Goal: Transaction & Acquisition: Download file/media

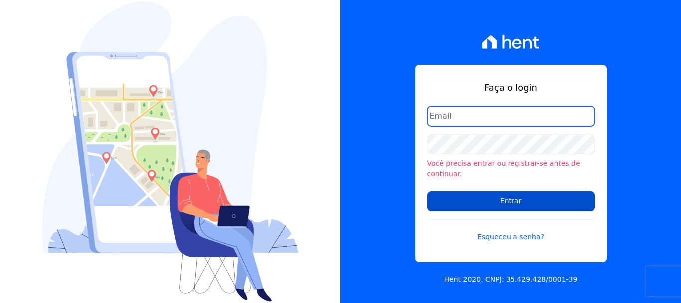
type input "[PERSON_NAME][EMAIL_ADDRESS][PERSON_NAME][DOMAIN_NAME]"
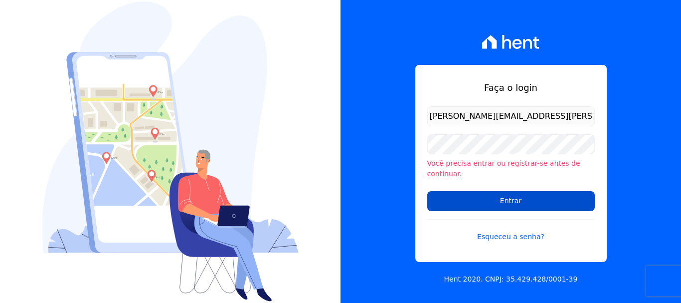
click at [522, 195] on input "Entrar" at bounding box center [512, 201] width 168 height 20
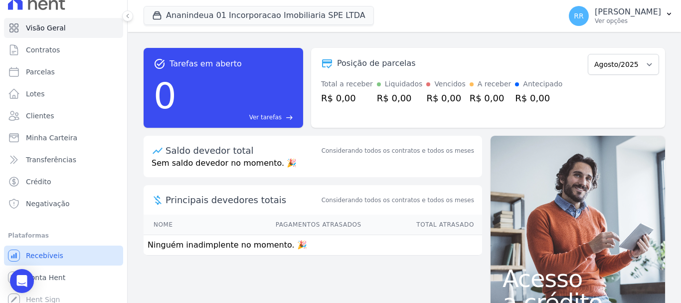
scroll to position [18, 0]
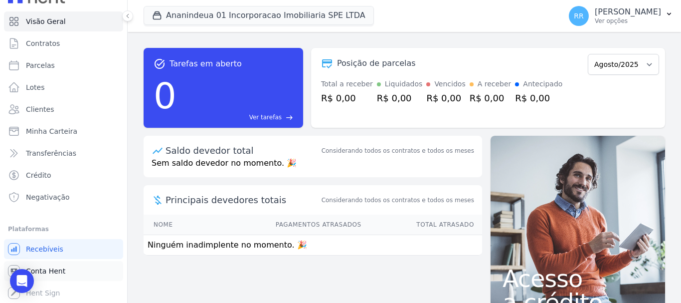
click at [46, 274] on span "Conta Hent" at bounding box center [45, 271] width 39 height 10
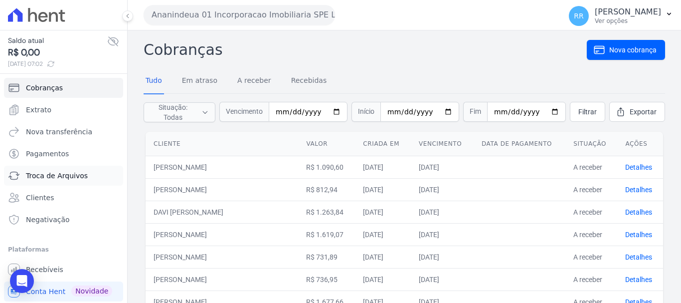
click at [45, 173] on span "Troca de Arquivos" at bounding box center [57, 176] width 62 height 10
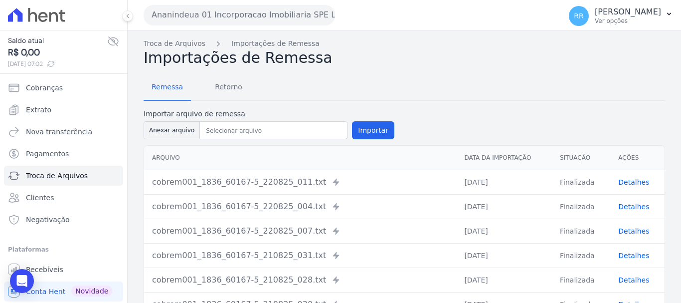
click at [241, 10] on button "Ananindeua 01 Incorporacao Imobiliaria SPE LTDA" at bounding box center [240, 15] width 192 height 20
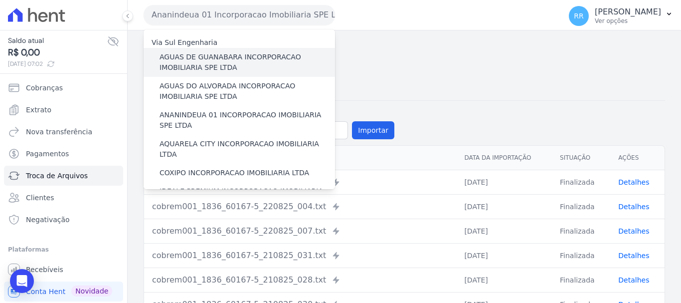
click at [217, 59] on label "AGUAS DE GUANABARA INCORPORACAO IMOBILIARIA SPE LTDA" at bounding box center [248, 62] width 176 height 21
click at [0, 0] on input "AGUAS DE GUANABARA INCORPORACAO IMOBILIARIA SPE LTDA" at bounding box center [0, 0] width 0 height 0
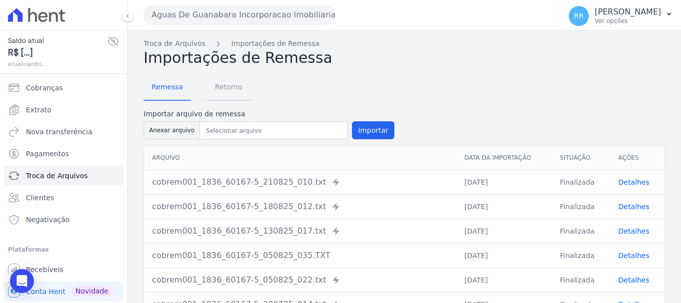
click at [225, 89] on span "Retorno" at bounding box center [228, 87] width 39 height 20
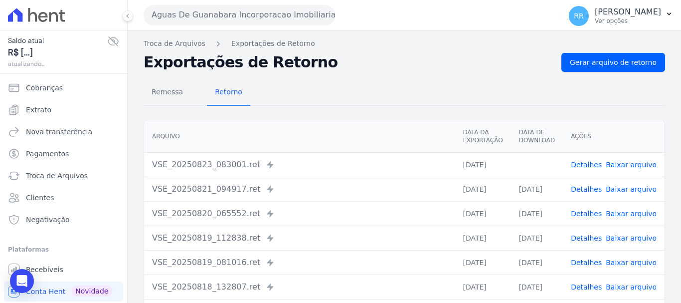
click at [634, 161] on link "Baixar arquivo" at bounding box center [631, 165] width 51 height 8
click at [605, 65] on span "Gerar arquivo de retorno" at bounding box center [613, 62] width 87 height 10
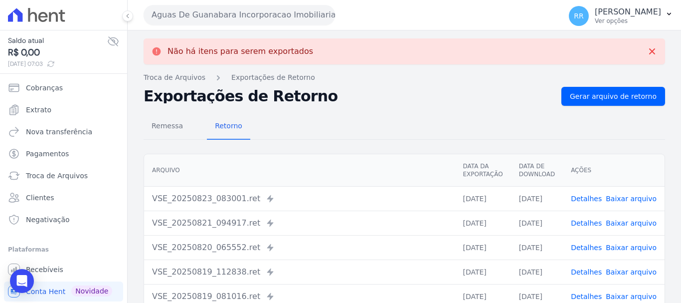
click at [214, 13] on button "Aguas De Guanabara Incorporacao Imobiliaria SPE LTDA" at bounding box center [240, 15] width 192 height 20
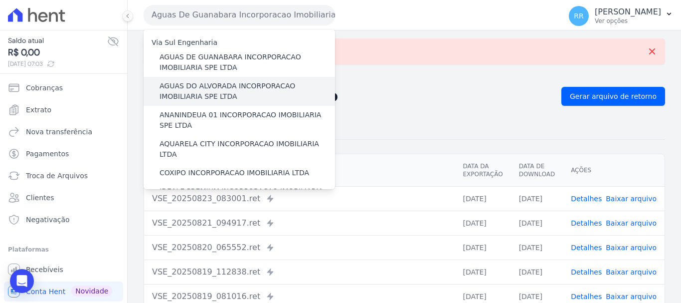
click at [201, 80] on div "AGUAS DO ALVORADA INCORPORACAO IMOBILIARIA SPE LTDA" at bounding box center [240, 91] width 192 height 29
click at [193, 87] on label "AGUAS DO ALVORADA INCORPORACAO IMOBILIARIA SPE LTDA" at bounding box center [248, 91] width 176 height 21
click at [0, 0] on input "AGUAS DO ALVORADA INCORPORACAO IMOBILIARIA SPE LTDA" at bounding box center [0, 0] width 0 height 0
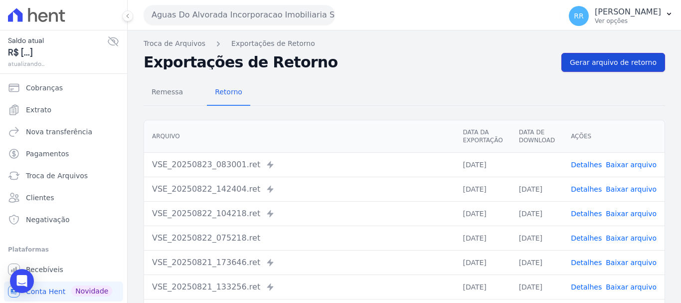
click at [641, 62] on span "Gerar arquivo de retorno" at bounding box center [613, 62] width 87 height 10
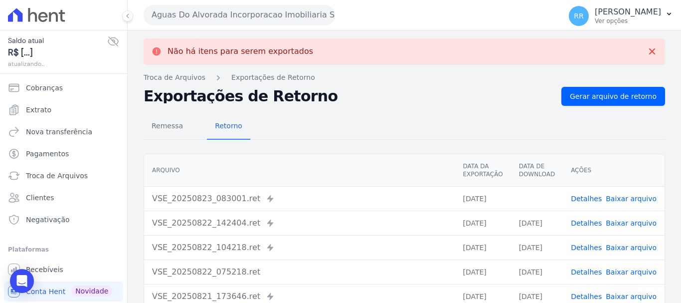
click at [634, 198] on link "Baixar arquivo" at bounding box center [631, 199] width 51 height 8
click at [229, 16] on button "Aguas Do Alvorada Incorporacao Imobiliaria SPE LTDA" at bounding box center [240, 15] width 192 height 20
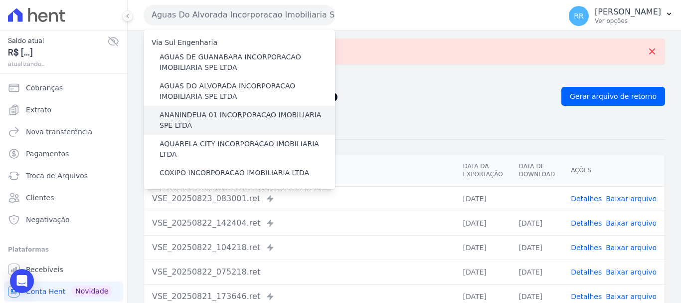
click at [186, 119] on label "ANANINDEUA 01 INCORPORACAO IMOBILIARIA SPE LTDA" at bounding box center [248, 120] width 176 height 21
click at [0, 0] on input "ANANINDEUA 01 INCORPORACAO IMOBILIARIA SPE LTDA" at bounding box center [0, 0] width 0 height 0
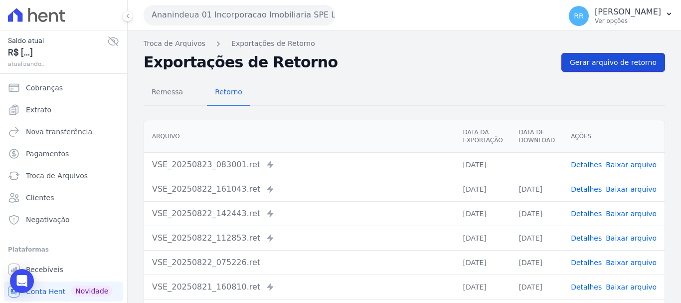
click at [628, 66] on span "Gerar arquivo de retorno" at bounding box center [613, 62] width 87 height 10
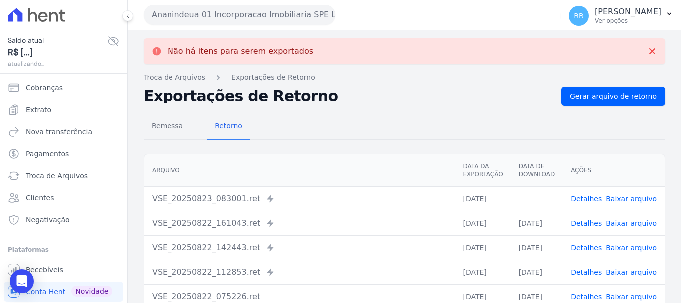
click at [627, 200] on link "Baixar arquivo" at bounding box center [631, 199] width 51 height 8
click at [230, 11] on button "Ananindeua 01 Incorporacao Imobiliaria SPE LTDA" at bounding box center [240, 15] width 192 height 20
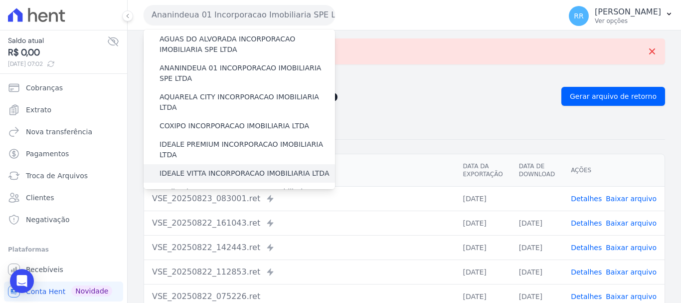
scroll to position [100, 0]
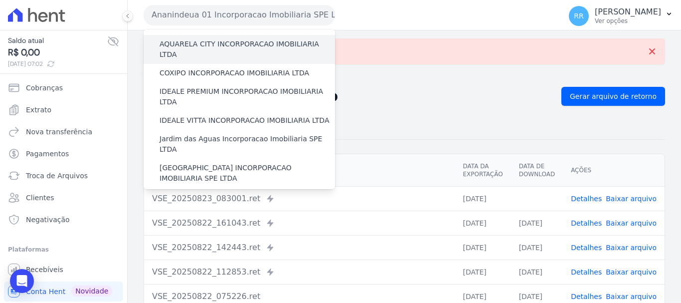
click at [218, 44] on label "AQUARELA CITY INCORPORACAO IMOBILIARIA LTDA" at bounding box center [248, 49] width 176 height 21
click at [0, 0] on input "AQUARELA CITY INCORPORACAO IMOBILIARIA LTDA" at bounding box center [0, 0] width 0 height 0
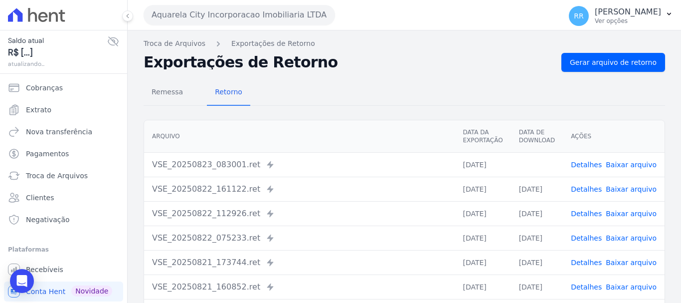
click at [625, 167] on link "Baixar arquivo" at bounding box center [631, 165] width 51 height 8
drag, startPoint x: 593, startPoint y: 65, endPoint x: 427, endPoint y: 66, distance: 166.1
click at [593, 65] on span "Gerar arquivo de retorno" at bounding box center [613, 62] width 87 height 10
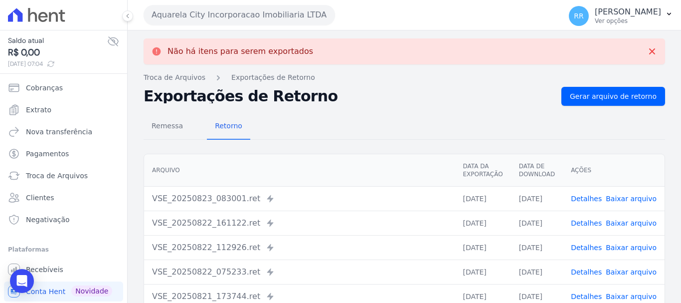
click at [288, 25] on div "Aquarela City Incorporacao Imobiliaria LTDA Via Sul Engenharia AGUAS DE GUANABA…" at bounding box center [351, 15] width 414 height 31
click at [291, 18] on button "Aquarela City Incorporacao Imobiliaria LTDA" at bounding box center [240, 15] width 192 height 20
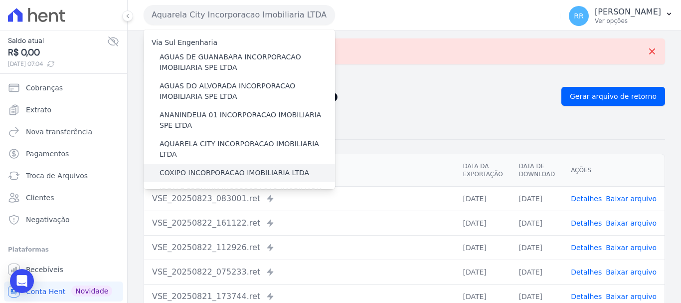
click at [184, 168] on label "COXIPO INCORPORACAO IMOBILIARIA LTDA" at bounding box center [235, 173] width 150 height 10
click at [0, 0] on input "COXIPO INCORPORACAO IMOBILIARIA LTDA" at bounding box center [0, 0] width 0 height 0
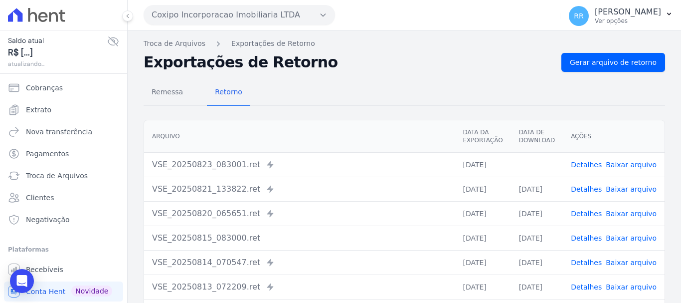
click at [638, 166] on link "Baixar arquivo" at bounding box center [631, 165] width 51 height 8
click at [400, 50] on div "Troca de Arquivos Exportações de Retorno Exportações de Retorno Gerar arquivo d…" at bounding box center [405, 235] width 554 height 410
click at [584, 61] on span "Gerar arquivo de retorno" at bounding box center [613, 62] width 87 height 10
drag, startPoint x: 250, startPoint y: 16, endPoint x: 252, endPoint y: 25, distance: 9.1
click at [252, 16] on button "Coxipo Incorporacao Imobiliaria LTDA" at bounding box center [240, 15] width 192 height 20
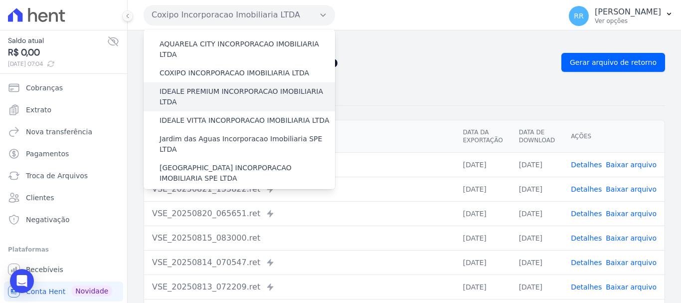
click at [208, 86] on label "IDEALE PREMIUM INCORPORACAO IMOBILIARIA LTDA" at bounding box center [248, 96] width 176 height 21
click at [0, 0] on input "IDEALE PREMIUM INCORPORACAO IMOBILIARIA LTDA" at bounding box center [0, 0] width 0 height 0
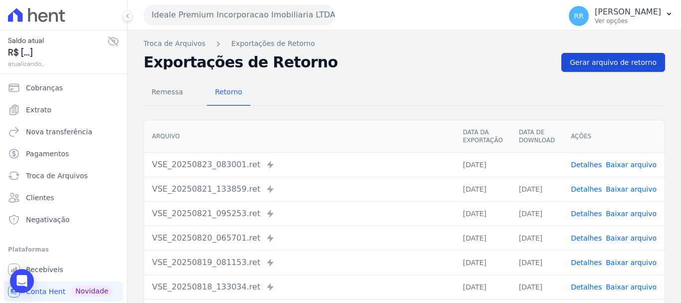
click at [631, 57] on span "Gerar arquivo de retorno" at bounding box center [613, 62] width 87 height 10
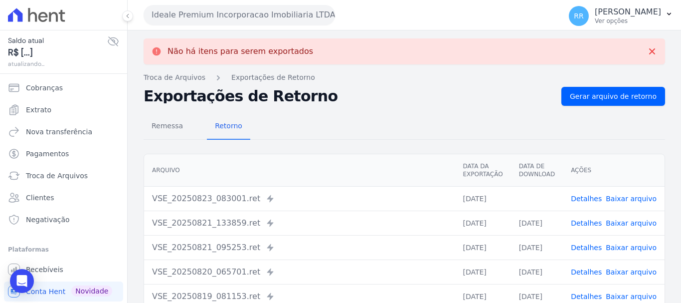
click at [625, 200] on link "Baixar arquivo" at bounding box center [631, 199] width 51 height 8
click at [209, 7] on button "Ideale Premium Incorporacao Imobiliaria LTDA" at bounding box center [240, 15] width 192 height 20
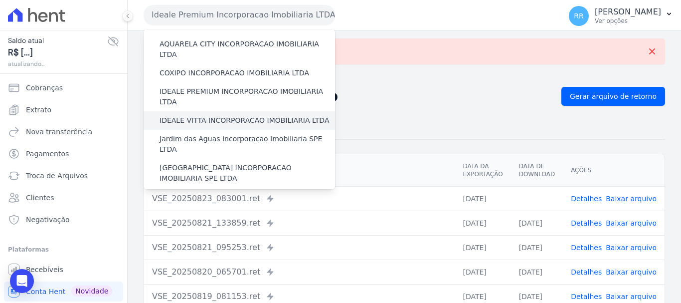
click at [211, 115] on label "IDEALE VITTA INCORPORACAO IMOBILIARIA LTDA" at bounding box center [245, 120] width 170 height 10
click at [0, 0] on input "IDEALE VITTA INCORPORACAO IMOBILIARIA LTDA" at bounding box center [0, 0] width 0 height 0
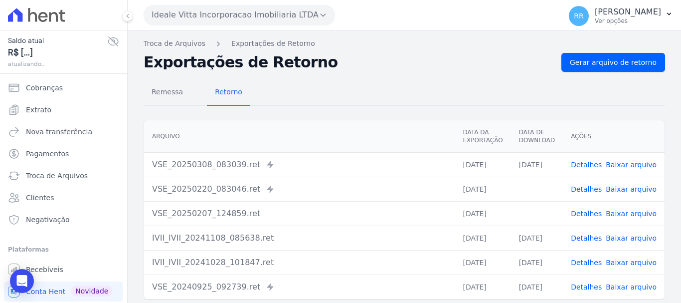
click at [256, 7] on button "Ideale Vitta Incorporacao Imobiliaria LTDA" at bounding box center [240, 15] width 192 height 20
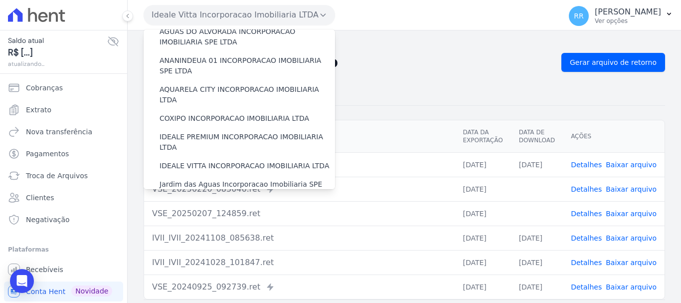
scroll to position [150, 0]
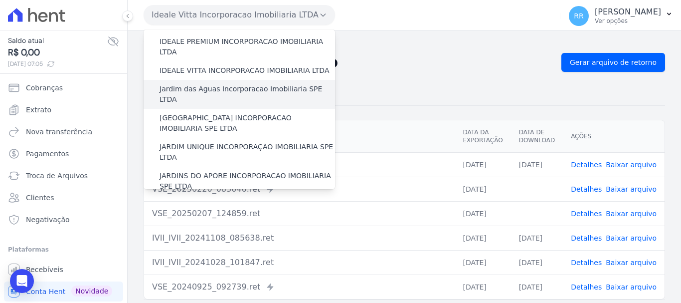
click at [246, 84] on label "Jardim das Aguas Incorporacao Imobiliaria SPE LTDA" at bounding box center [248, 94] width 176 height 21
click at [0, 0] on input "Jardim das Aguas Incorporacao Imobiliaria SPE LTDA" at bounding box center [0, 0] width 0 height 0
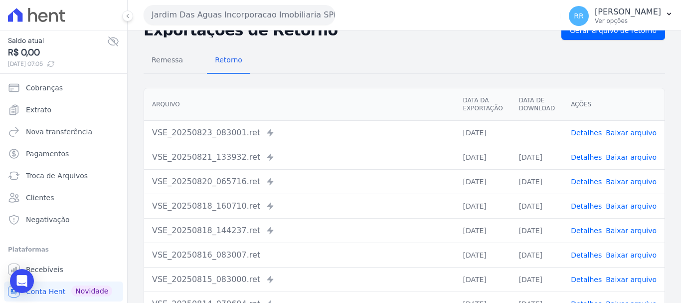
scroll to position [50, 0]
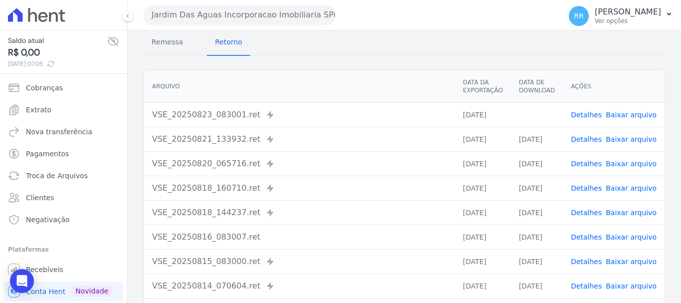
click at [627, 113] on link "Baixar arquivo" at bounding box center [631, 115] width 51 height 8
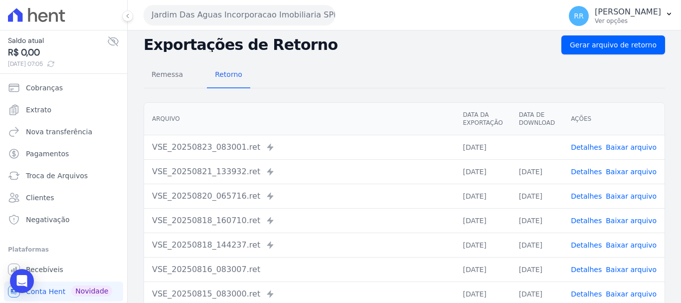
scroll to position [0, 0]
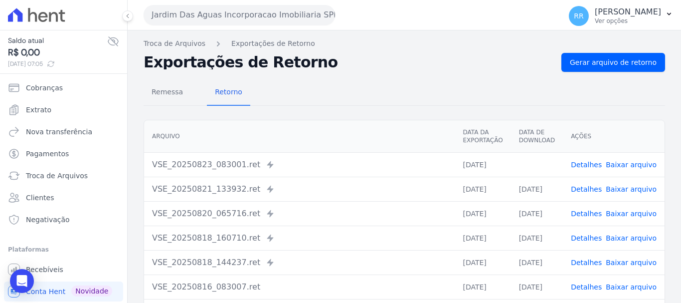
click at [226, 15] on button "Jardim Das Aguas Incorporacao Imobiliaria SPE LTDA" at bounding box center [240, 15] width 192 height 20
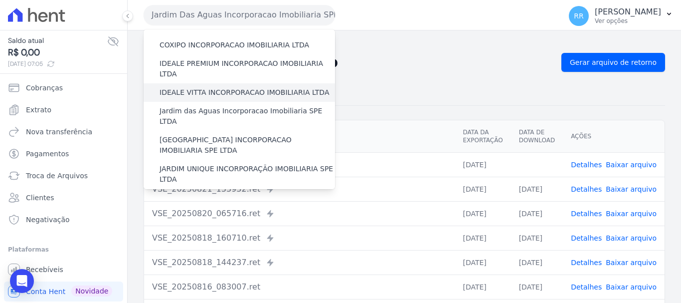
scroll to position [150, 0]
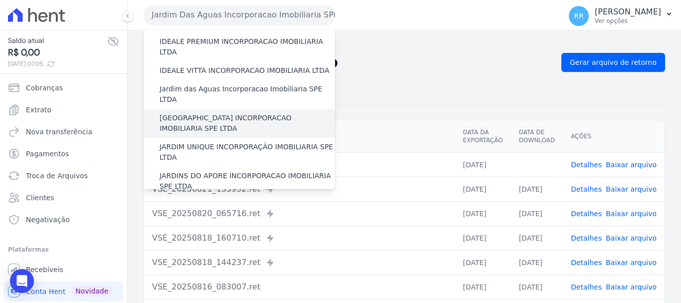
click at [188, 113] on label "JARDIM MONTREAL INCORPORACAO IMOBILIARIA SPE LTDA" at bounding box center [248, 123] width 176 height 21
click at [0, 0] on input "JARDIM MONTREAL INCORPORACAO IMOBILIARIA SPE LTDA" at bounding box center [0, 0] width 0 height 0
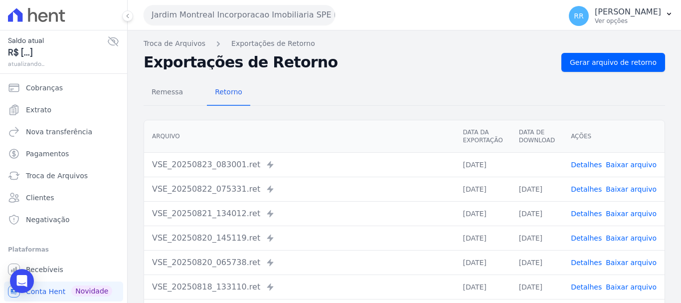
click at [621, 169] on span "Baixar arquivo" at bounding box center [631, 165] width 51 height 10
click at [619, 162] on link "Baixar arquivo" at bounding box center [631, 165] width 51 height 8
click at [223, 14] on button "Jardim Montreal Incorporacao Imobiliaria SPE LTDA" at bounding box center [240, 15] width 192 height 20
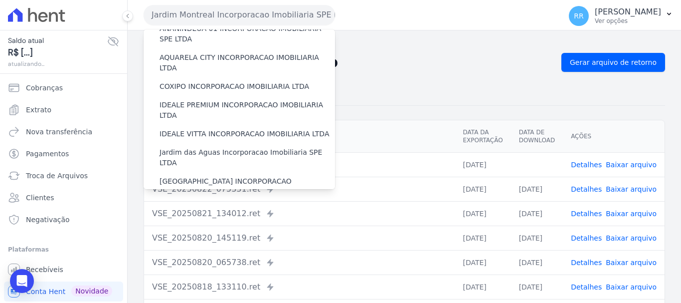
scroll to position [200, 0]
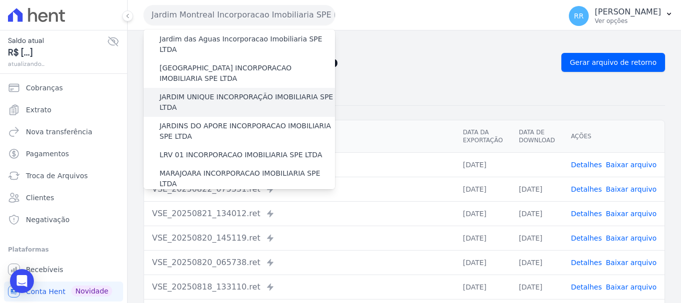
click at [201, 92] on label "JARDIM UNIQUE INCORPORAÇÃO IMOBILIARIA SPE LTDA" at bounding box center [248, 102] width 176 height 21
click at [0, 0] on input "JARDIM UNIQUE INCORPORAÇÃO IMOBILIARIA SPE LTDA" at bounding box center [0, 0] width 0 height 0
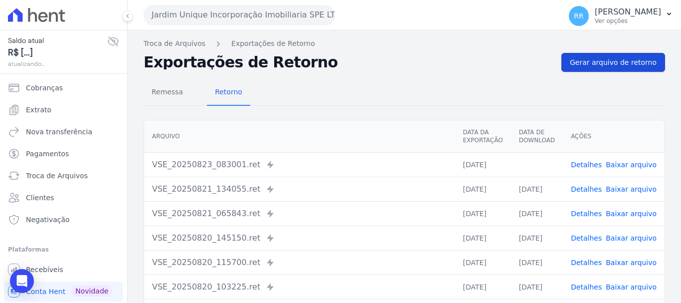
click at [613, 60] on span "Gerar arquivo de retorno" at bounding box center [613, 62] width 87 height 10
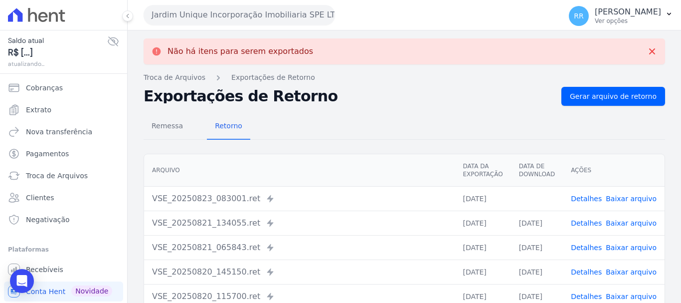
click at [619, 196] on link "Baixar arquivo" at bounding box center [631, 199] width 51 height 8
drag, startPoint x: 201, startPoint y: 15, endPoint x: 202, endPoint y: 21, distance: 5.5
click at [201, 15] on button "Jardim Unique Incorporação Imobiliaria SPE LTDA" at bounding box center [240, 15] width 192 height 20
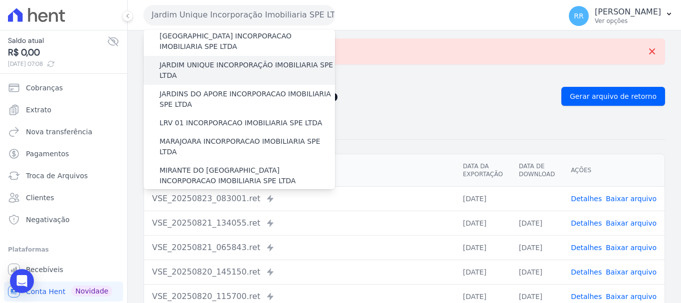
scroll to position [249, 0]
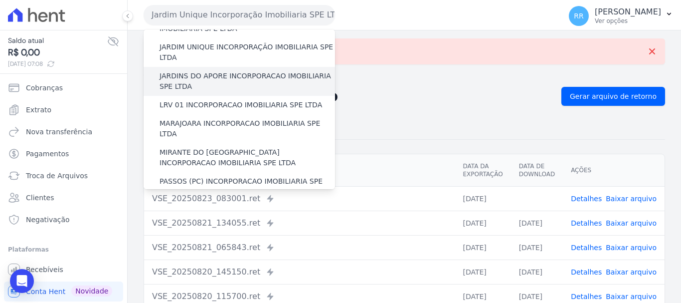
click at [207, 67] on div "JARDINS DO APORE INCORPORACAO IMOBILIARIA SPE LTDA" at bounding box center [240, 81] width 192 height 29
click at [199, 71] on label "JARDINS DO APORE INCORPORACAO IMOBILIARIA SPE LTDA" at bounding box center [248, 81] width 176 height 21
click at [0, 0] on input "JARDINS DO APORE INCORPORACAO IMOBILIARIA SPE LTDA" at bounding box center [0, 0] width 0 height 0
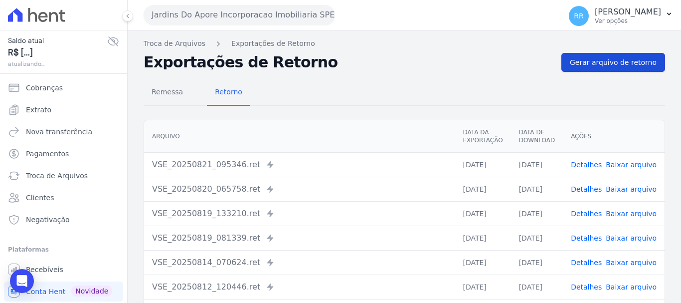
click at [618, 65] on span "Gerar arquivo de retorno" at bounding box center [613, 62] width 87 height 10
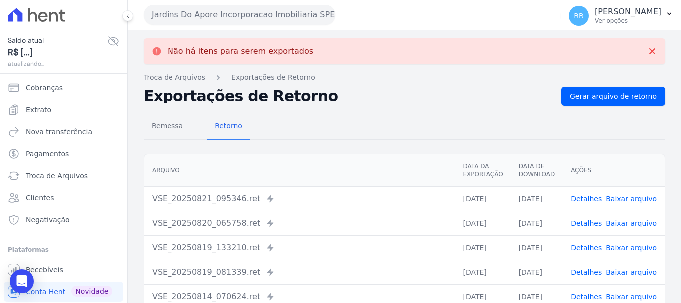
click at [254, 4] on div "Jardins Do Apore Incorporacao Imobiliaria SPE LTDA Via Sul Engenharia AGUAS DE …" at bounding box center [351, 15] width 414 height 31
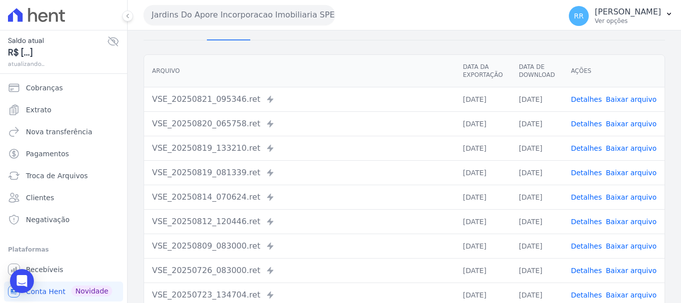
scroll to position [100, 0]
click at [229, 10] on button "Jardins Do Apore Incorporacao Imobiliaria SPE LTDA" at bounding box center [240, 15] width 192 height 20
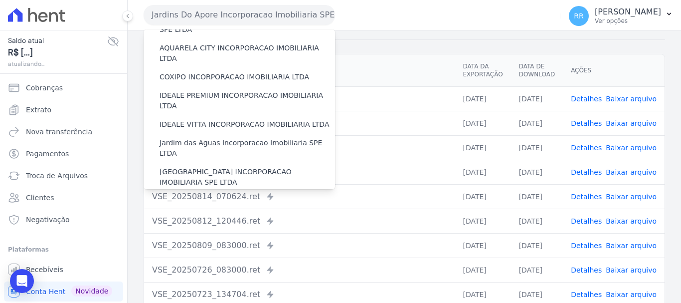
scroll to position [200, 0]
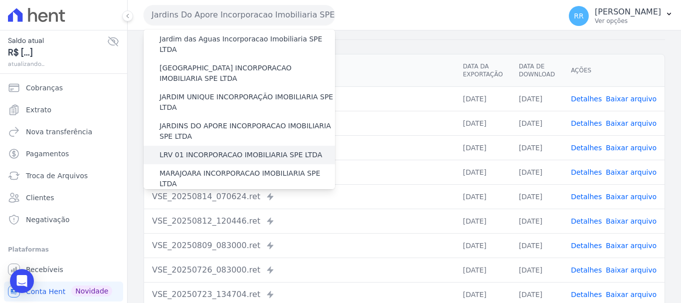
click at [187, 150] on label "LRV 01 INCORPORACAO IMOBILIARIA SPE LTDA" at bounding box center [241, 155] width 163 height 10
click at [0, 0] on input "LRV 01 INCORPORACAO IMOBILIARIA SPE LTDA" at bounding box center [0, 0] width 0 height 0
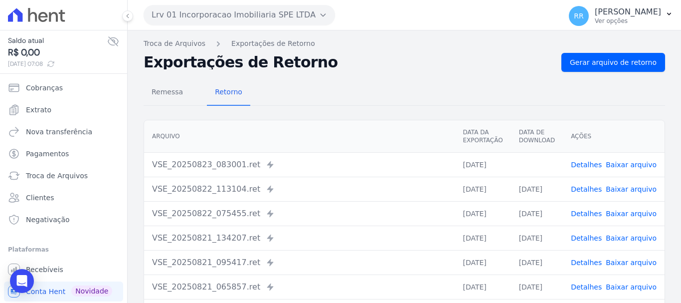
drag, startPoint x: 617, startPoint y: 161, endPoint x: 613, endPoint y: 156, distance: 6.4
click at [616, 161] on link "Baixar arquivo" at bounding box center [631, 165] width 51 height 8
drag, startPoint x: 232, startPoint y: 11, endPoint x: 230, endPoint y: 17, distance: 6.3
click at [232, 11] on button "Lrv 01 Incorporacao Imobiliaria SPE LTDA" at bounding box center [240, 15] width 192 height 20
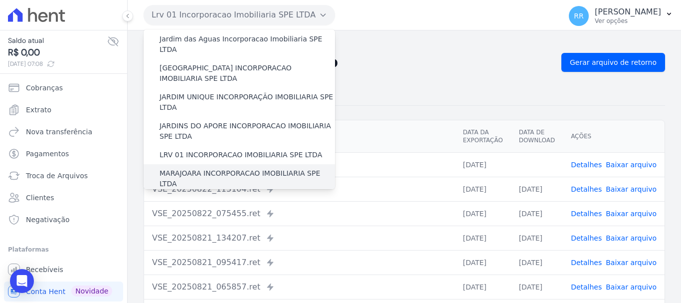
click at [231, 168] on label "MARAJOARA INCORPORACAO IMOBILIARIA SPE LTDA" at bounding box center [248, 178] width 176 height 21
click at [0, 0] on input "MARAJOARA INCORPORACAO IMOBILIARIA SPE LTDA" at bounding box center [0, 0] width 0 height 0
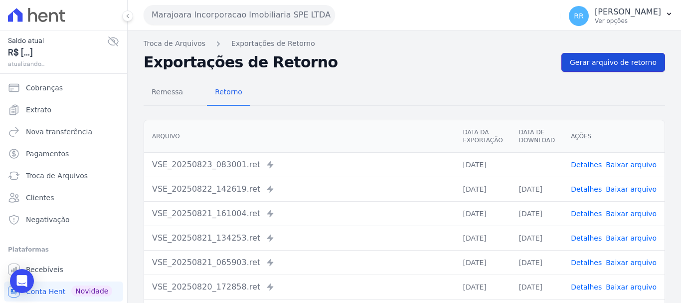
click at [587, 63] on span "Gerar arquivo de retorno" at bounding box center [613, 62] width 87 height 10
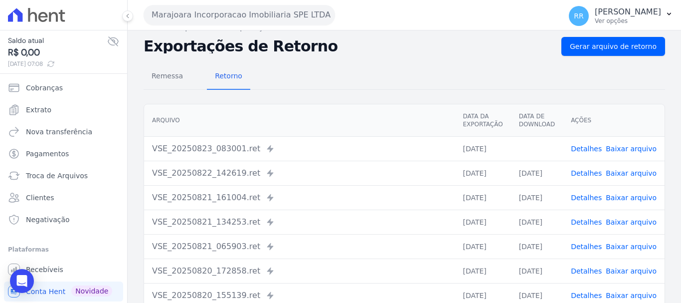
scroll to position [0, 0]
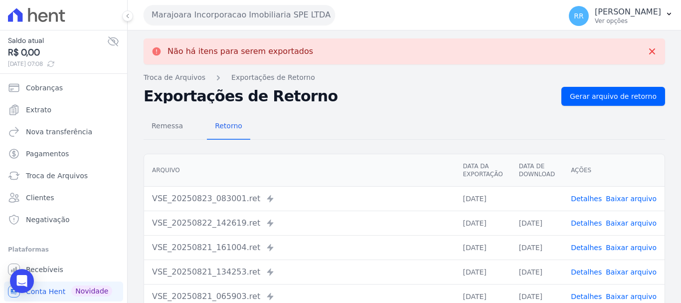
click at [266, 10] on button "Marajoara Incorporacao Imobiliaria SPE LTDA" at bounding box center [240, 15] width 192 height 20
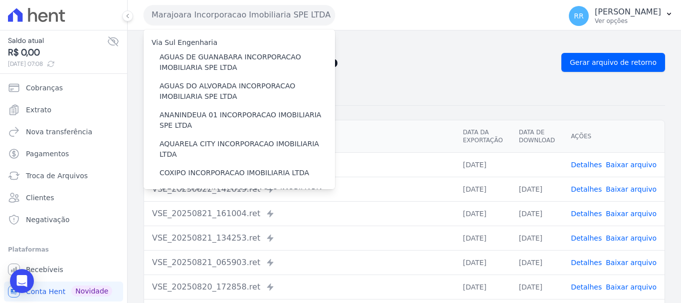
click at [634, 161] on link "Baixar arquivo" at bounding box center [631, 165] width 51 height 8
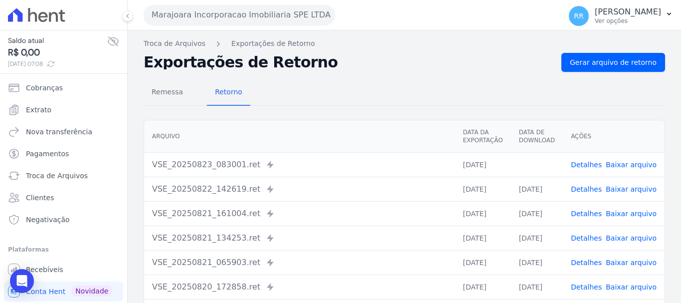
drag, startPoint x: 208, startPoint y: 11, endPoint x: 214, endPoint y: 24, distance: 14.5
click at [209, 11] on button "Marajoara Incorporacao Imobiliaria SPE LTDA" at bounding box center [240, 15] width 192 height 20
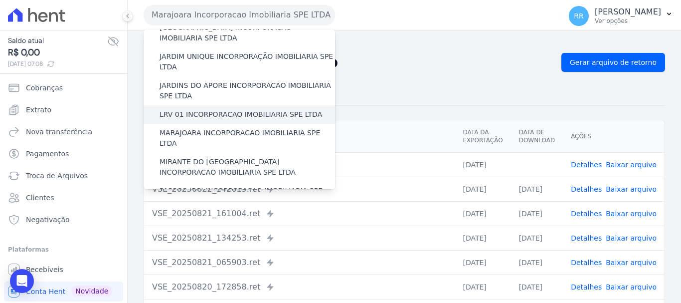
scroll to position [249, 0]
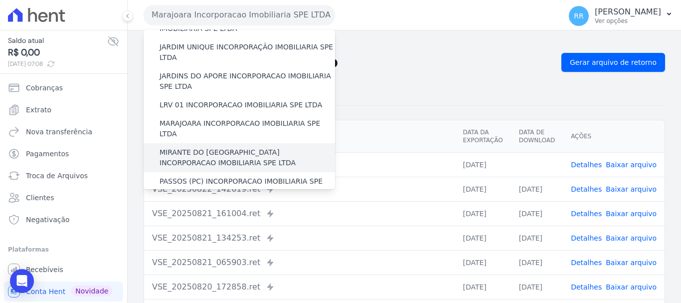
click at [212, 147] on label "MIRANTE DO RIO VERDE INCORPORACAO IMOBILIARIA SPE LTDA" at bounding box center [248, 157] width 176 height 21
click at [0, 0] on input "MIRANTE DO RIO VERDE INCORPORACAO IMOBILIARIA SPE LTDA" at bounding box center [0, 0] width 0 height 0
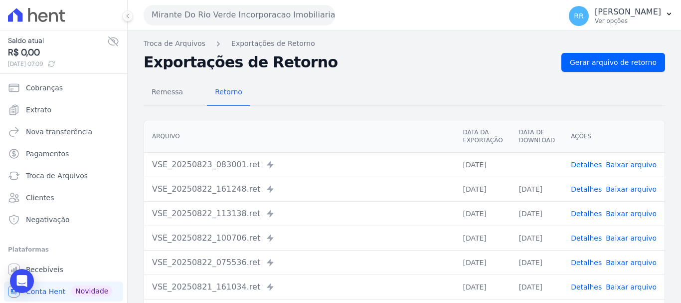
click at [618, 167] on link "Baixar arquivo" at bounding box center [631, 165] width 51 height 8
click at [259, 18] on button "Mirante Do Rio Verde Incorporacao Imobiliaria SPE LTDA" at bounding box center [240, 15] width 192 height 20
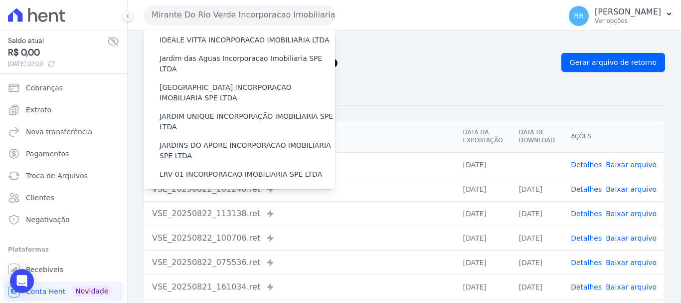
scroll to position [299, 0]
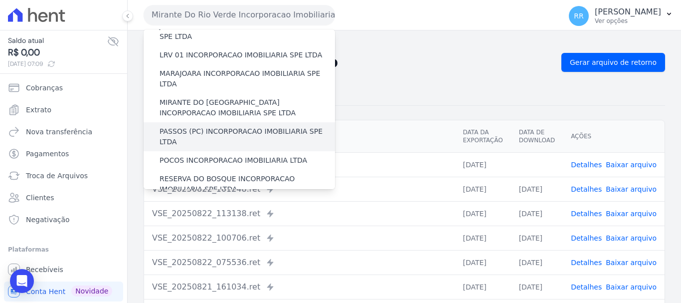
click at [219, 126] on label "PASSOS (PC) INCORPORACAO IMOBILIARIA SPE LTDA" at bounding box center [248, 136] width 176 height 21
click at [0, 0] on input "PASSOS (PC) INCORPORACAO IMOBILIARIA SPE LTDA" at bounding box center [0, 0] width 0 height 0
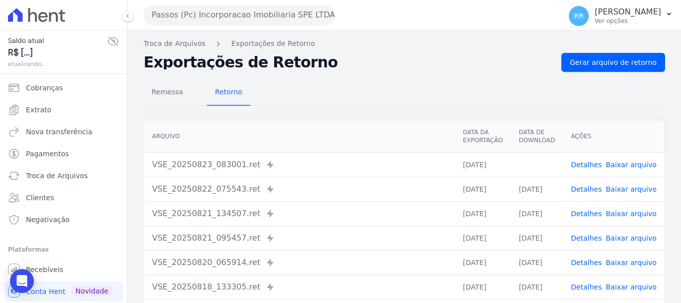
click at [613, 163] on link "Baixar arquivo" at bounding box center [631, 165] width 51 height 8
click at [623, 167] on link "Baixar arquivo" at bounding box center [631, 165] width 51 height 8
drag, startPoint x: 309, startPoint y: 17, endPoint x: 284, endPoint y: 63, distance: 52.0
click at [309, 17] on button "Passos (Pc) Incorporacao Imobiliaria SPE LTDA" at bounding box center [240, 15] width 192 height 20
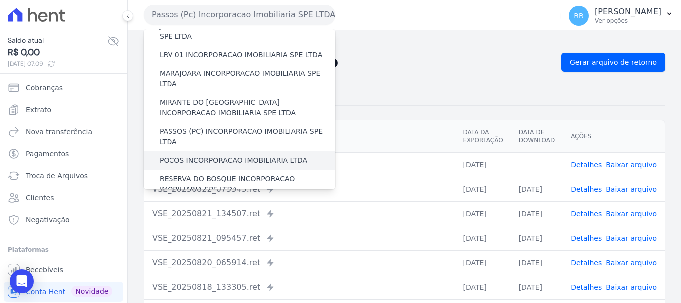
click at [208, 155] on label "POCOS INCORPORACAO IMOBILIARIA LTDA" at bounding box center [234, 160] width 148 height 10
click at [0, 0] on input "POCOS INCORPORACAO IMOBILIARIA LTDA" at bounding box center [0, 0] width 0 height 0
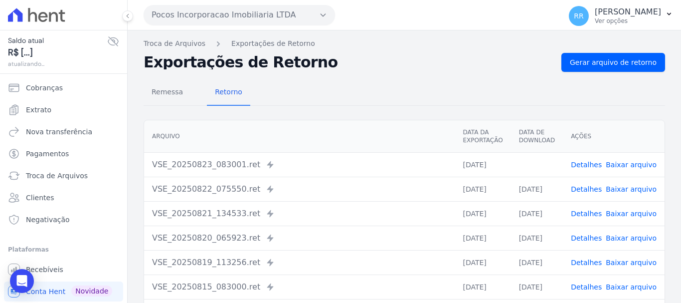
click at [625, 167] on link "Baixar arquivo" at bounding box center [631, 165] width 51 height 8
click at [211, 7] on button "Pocos Incorporacao Imobiliaria LTDA" at bounding box center [240, 15] width 192 height 20
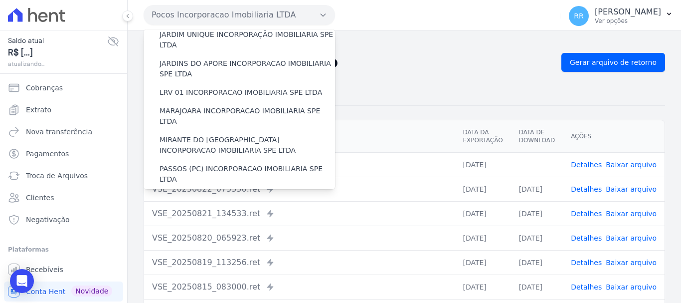
scroll to position [349, 0]
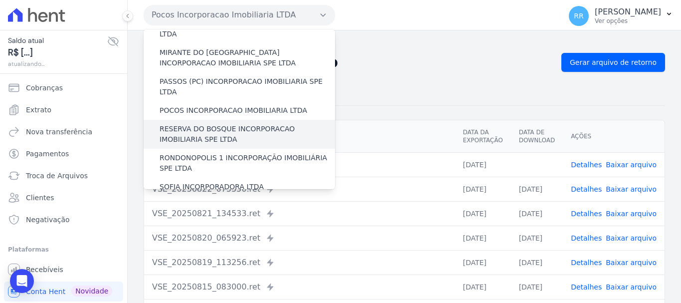
click at [218, 124] on label "RESERVA DO BOSQUE INCORPORACAO IMOBILIARIA SPE LTDA" at bounding box center [248, 134] width 176 height 21
click at [0, 0] on input "RESERVA DO BOSQUE INCORPORACAO IMOBILIARIA SPE LTDA" at bounding box center [0, 0] width 0 height 0
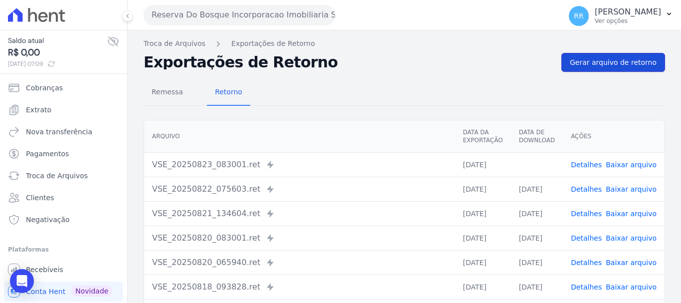
click at [583, 62] on span "Gerar arquivo de retorno" at bounding box center [613, 62] width 87 height 10
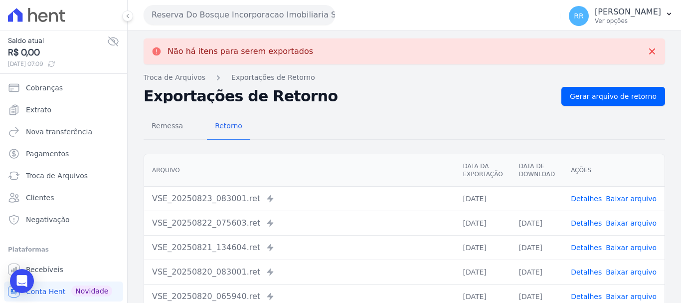
click at [622, 200] on link "Baixar arquivo" at bounding box center [631, 199] width 51 height 8
drag, startPoint x: 213, startPoint y: 13, endPoint x: 206, endPoint y: 22, distance: 11.0
click at [213, 13] on button "Reserva Do Bosque Incorporacao Imobiliaria SPE LTDA" at bounding box center [240, 15] width 192 height 20
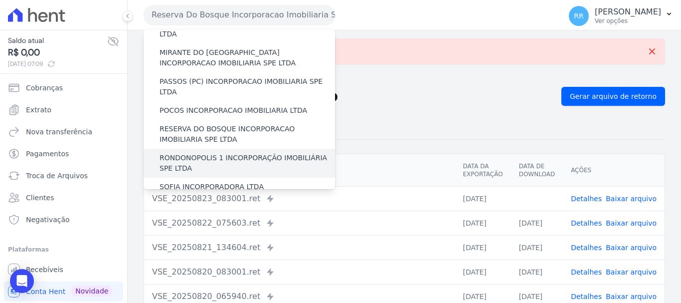
click at [193, 153] on label "RONDONOPOLIS 1 INCORPORAÇÃO IMOBILIÁRIA SPE LTDA" at bounding box center [248, 163] width 176 height 21
click at [0, 0] on input "RONDONOPOLIS 1 INCORPORAÇÃO IMOBILIÁRIA SPE LTDA" at bounding box center [0, 0] width 0 height 0
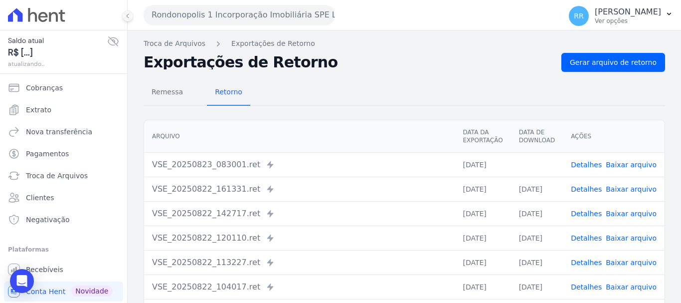
click at [613, 166] on link "Baixar arquivo" at bounding box center [631, 165] width 51 height 8
click at [177, 13] on button "Rondonopolis 1 Incorporação Imobiliária SPE LTDA" at bounding box center [240, 15] width 192 height 20
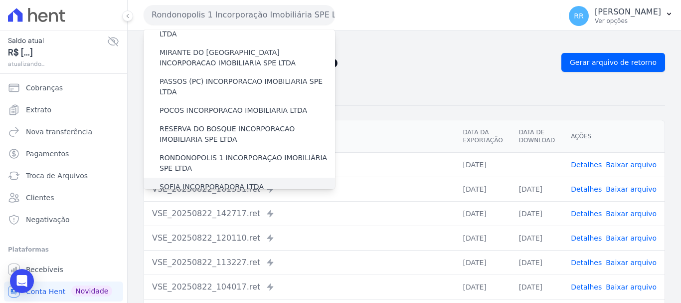
click at [195, 178] on div "SOFIA INCORPORADORA LTDA" at bounding box center [240, 187] width 192 height 18
click at [211, 178] on div "SOFIA INCORPORADORA LTDA" at bounding box center [240, 187] width 192 height 18
click at [208, 182] on label "SOFIA INCORPORADORA LTDA" at bounding box center [212, 187] width 104 height 10
click at [0, 0] on input "SOFIA INCORPORADORA LTDA" at bounding box center [0, 0] width 0 height 0
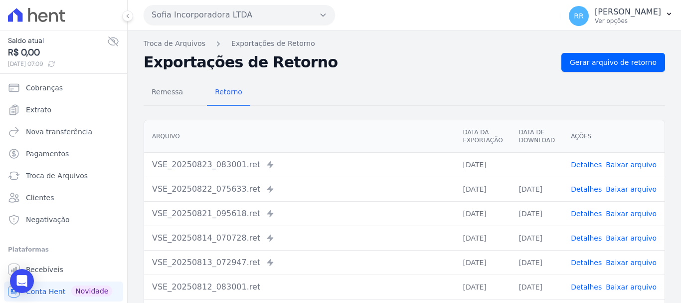
click at [620, 162] on link "Baixar arquivo" at bounding box center [631, 165] width 51 height 8
click at [242, 9] on button "Sofia Incorporadora LTDA" at bounding box center [240, 15] width 192 height 20
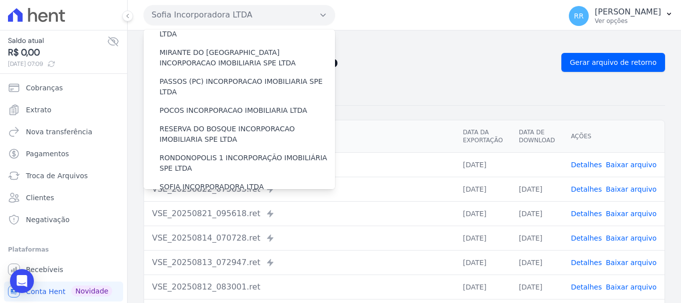
drag, startPoint x: 211, startPoint y: 147, endPoint x: 212, endPoint y: 154, distance: 7.1
click at [212, 196] on div "VALE SUPREMO INCORPORACAO IMOBILIARIA SPE LTDA" at bounding box center [240, 210] width 192 height 29
click at [212, 200] on label "VALE SUPREMO INCORPORACAO IMOBILIARIA SPE LTDA" at bounding box center [248, 210] width 176 height 21
click at [0, 0] on input "VALE SUPREMO INCORPORACAO IMOBILIARIA SPE LTDA" at bounding box center [0, 0] width 0 height 0
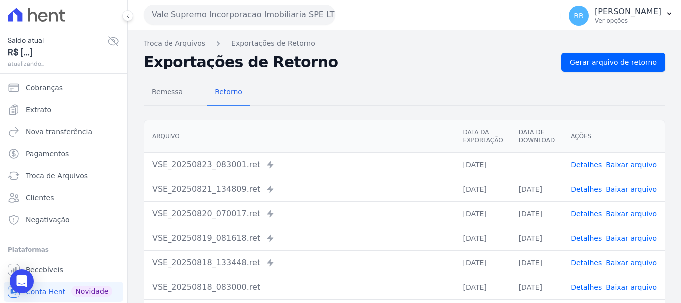
click at [626, 165] on link "Baixar arquivo" at bounding box center [631, 165] width 51 height 8
click at [196, 13] on button "Vale Supremo Incorporacao Imobiliaria SPE LTDA" at bounding box center [240, 15] width 192 height 20
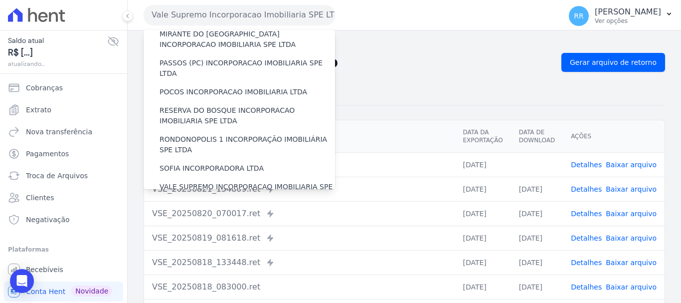
scroll to position [399, 0]
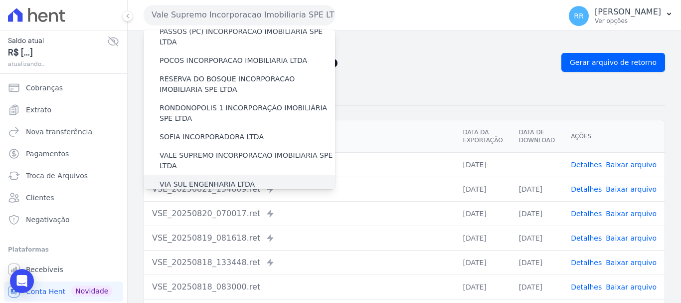
click at [202, 179] on label "VIA SUL ENGENHARIA LTDA" at bounding box center [207, 184] width 95 height 10
click at [0, 0] on input "VIA SUL ENGENHARIA LTDA" at bounding box center [0, 0] width 0 height 0
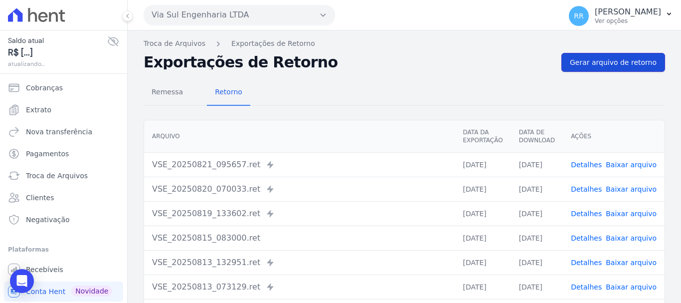
drag, startPoint x: 619, startPoint y: 67, endPoint x: 588, endPoint y: 66, distance: 31.0
click at [618, 67] on link "Gerar arquivo de retorno" at bounding box center [614, 62] width 104 height 19
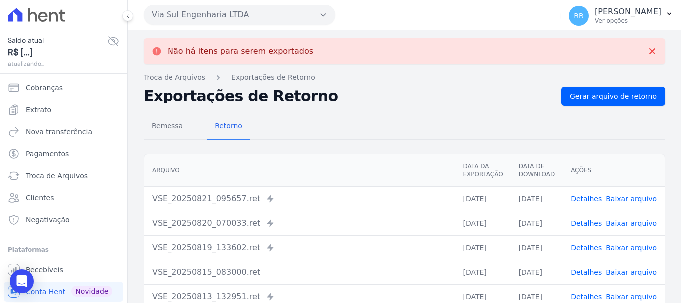
click at [255, 18] on button "Via Sul Engenharia LTDA" at bounding box center [240, 15] width 192 height 20
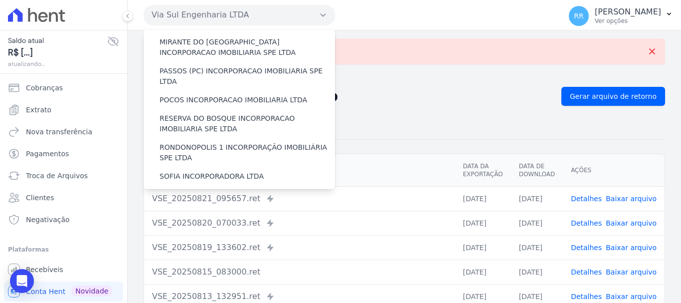
scroll to position [436, 0]
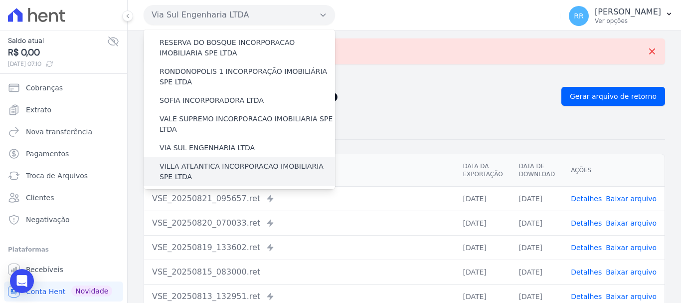
click at [202, 161] on label "VILLA ATLANTICA INCORPORACAO IMOBILIARIA SPE LTDA" at bounding box center [248, 171] width 176 height 21
click at [0, 0] on input "VILLA ATLANTICA INCORPORACAO IMOBILIARIA SPE LTDA" at bounding box center [0, 0] width 0 height 0
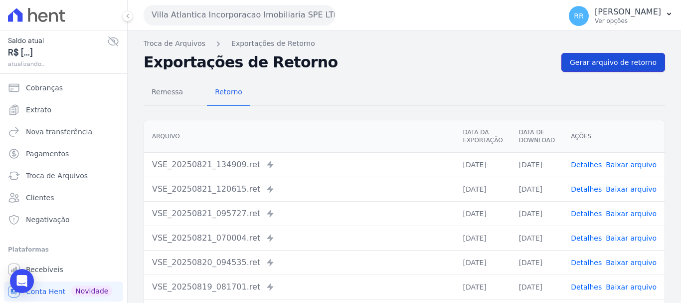
click at [606, 69] on link "Gerar arquivo de retorno" at bounding box center [614, 62] width 104 height 19
click at [251, 14] on button "Villa Atlantica Incorporacao Imobiliaria SPE LTDA" at bounding box center [240, 15] width 192 height 20
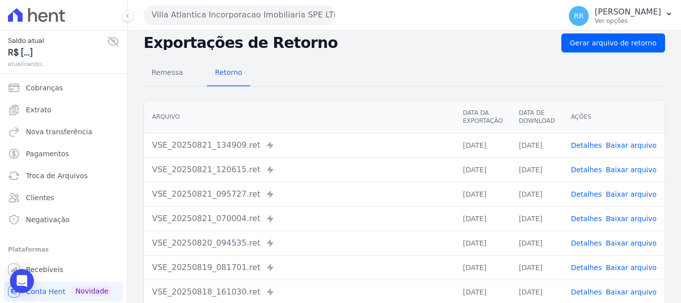
scroll to position [100, 0]
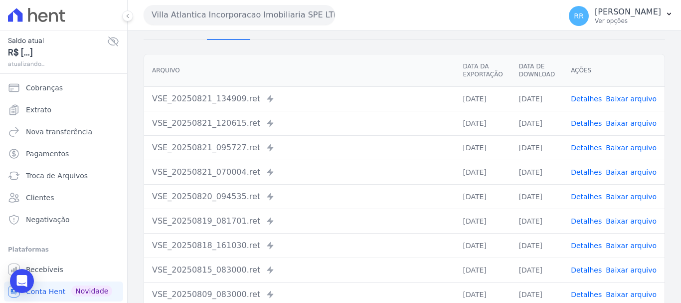
click at [240, 14] on button "Villa Atlantica Incorporacao Imobiliaria SPE LTDA" at bounding box center [240, 15] width 192 height 20
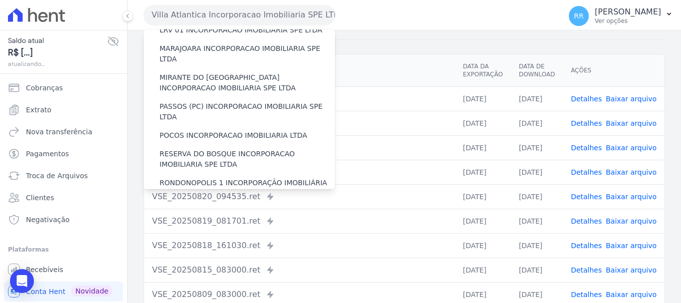
scroll to position [436, 0]
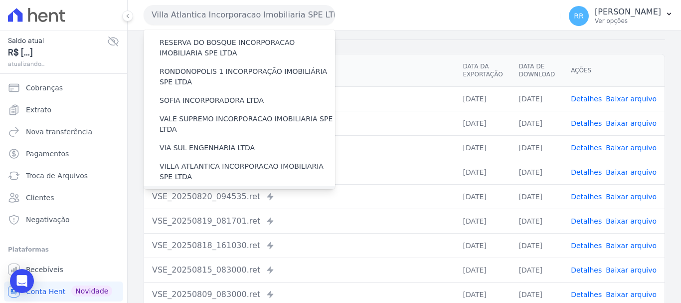
click at [216, 190] on label "VILLA FIORE INCORPORACAO IMOBILIARIA SPE LTDA" at bounding box center [248, 200] width 176 height 21
click at [0, 0] on input "VILLA FIORE INCORPORACAO IMOBILIARIA SPE LTDA" at bounding box center [0, 0] width 0 height 0
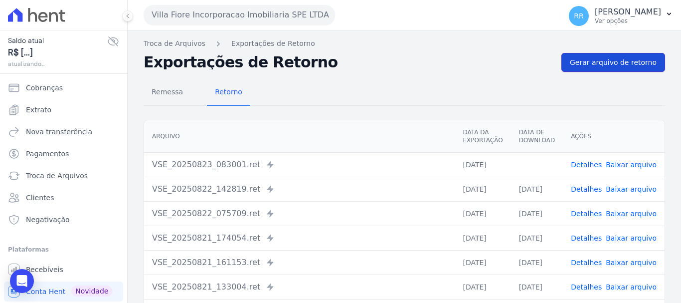
drag, startPoint x: 637, startPoint y: 61, endPoint x: 625, endPoint y: 68, distance: 13.9
click at [635, 61] on span "Gerar arquivo de retorno" at bounding box center [613, 62] width 87 height 10
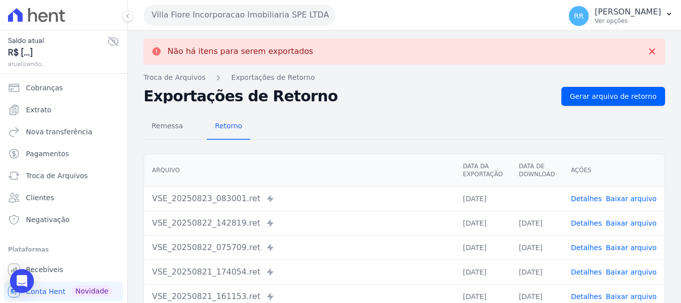
click at [635, 194] on td "Detalhes Baixar arquivo" at bounding box center [614, 198] width 102 height 24
click at [634, 200] on link "Baixar arquivo" at bounding box center [631, 199] width 51 height 8
click at [216, 15] on button "Villa Fiore Incorporacao Imobiliaria SPE LTDA" at bounding box center [240, 15] width 192 height 20
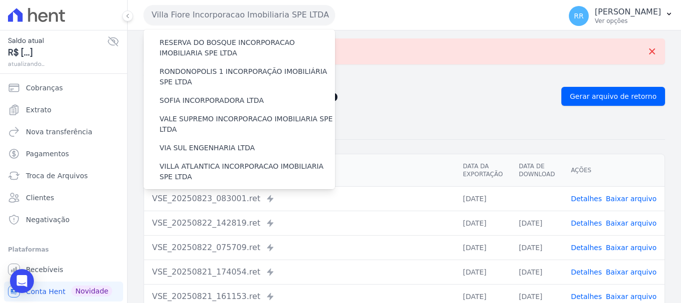
click at [205, 219] on label "VILLA TROPICAL INCORPORAÇÃO IMOBILIÁRIA SPE LTDA" at bounding box center [248, 229] width 176 height 21
click at [0, 0] on input "VILLA TROPICAL INCORPORAÇÃO IMOBILIÁRIA SPE LTDA" at bounding box center [0, 0] width 0 height 0
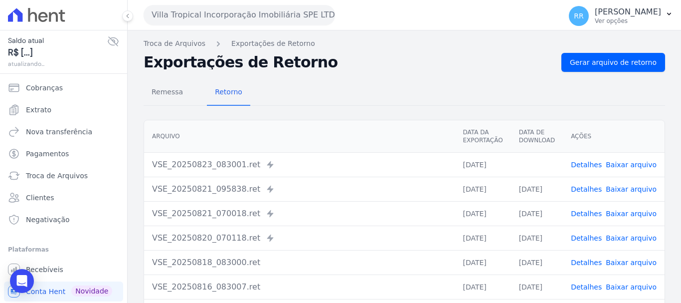
click at [626, 165] on link "Baixar arquivo" at bounding box center [631, 165] width 51 height 8
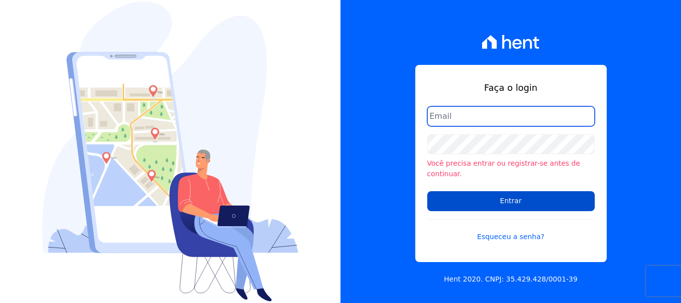
type input "[PERSON_NAME][EMAIL_ADDRESS][PERSON_NAME][DOMAIN_NAME]"
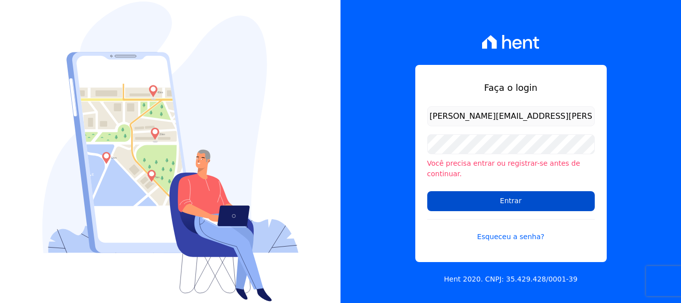
click at [498, 200] on input "Entrar" at bounding box center [512, 201] width 168 height 20
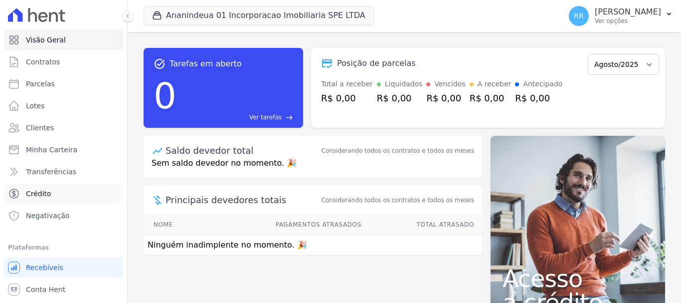
scroll to position [18, 0]
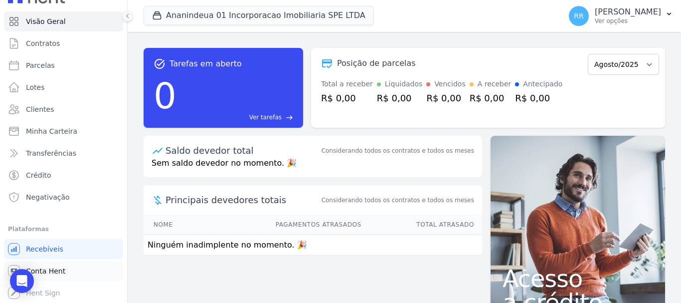
click at [44, 271] on span "Conta Hent" at bounding box center [45, 271] width 39 height 10
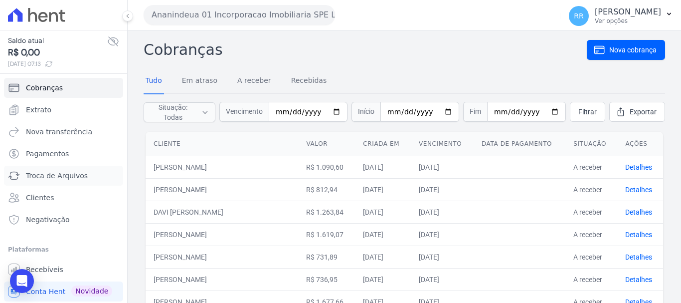
drag, startPoint x: 46, startPoint y: 176, endPoint x: 56, endPoint y: 164, distance: 15.2
click at [46, 175] on span "Troca de Arquivos" at bounding box center [57, 176] width 62 height 10
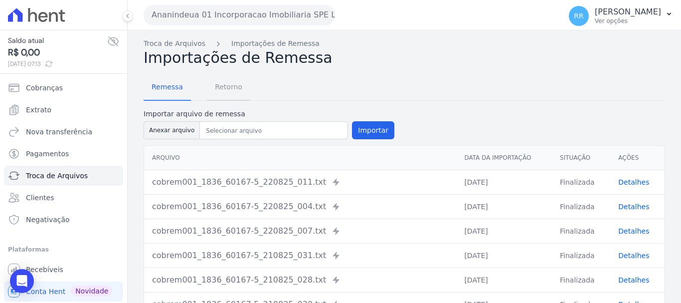
click at [230, 83] on span "Retorno" at bounding box center [228, 87] width 39 height 20
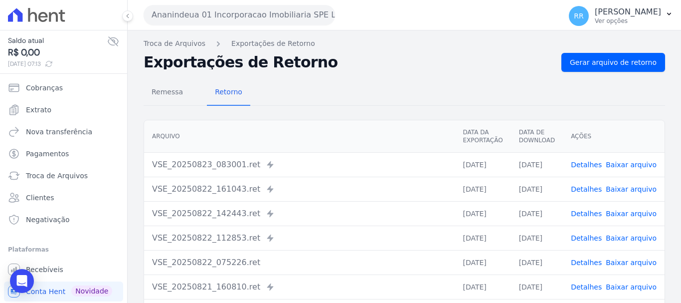
click at [611, 161] on link "Baixar arquivo" at bounding box center [631, 165] width 51 height 8
